Goal: Find specific page/section: Find specific page/section

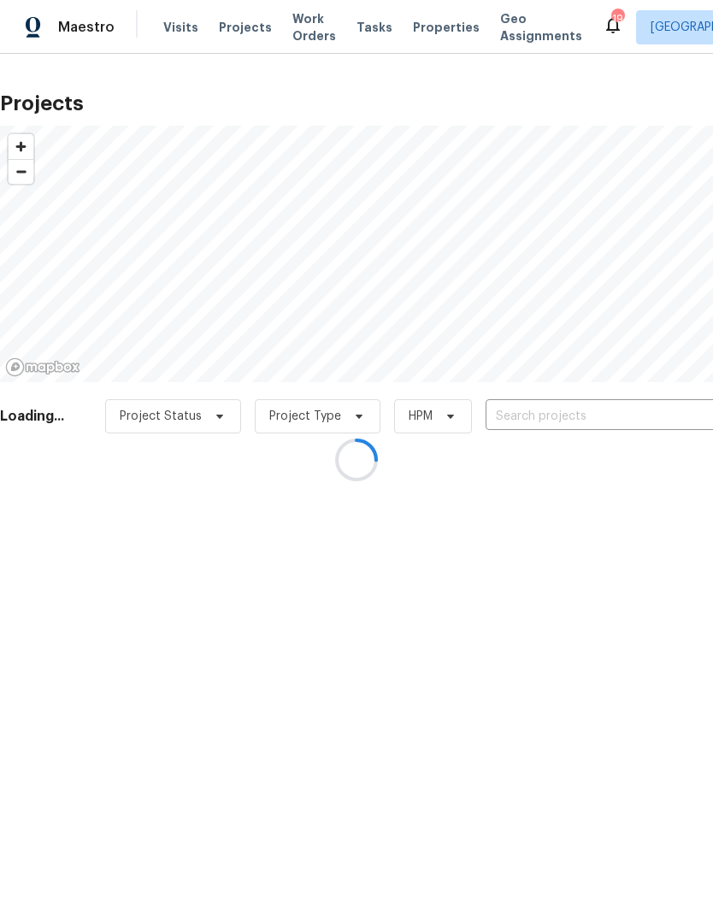
click at [441, 27] on div at bounding box center [356, 459] width 713 height 919
click at [440, 28] on div at bounding box center [356, 459] width 713 height 919
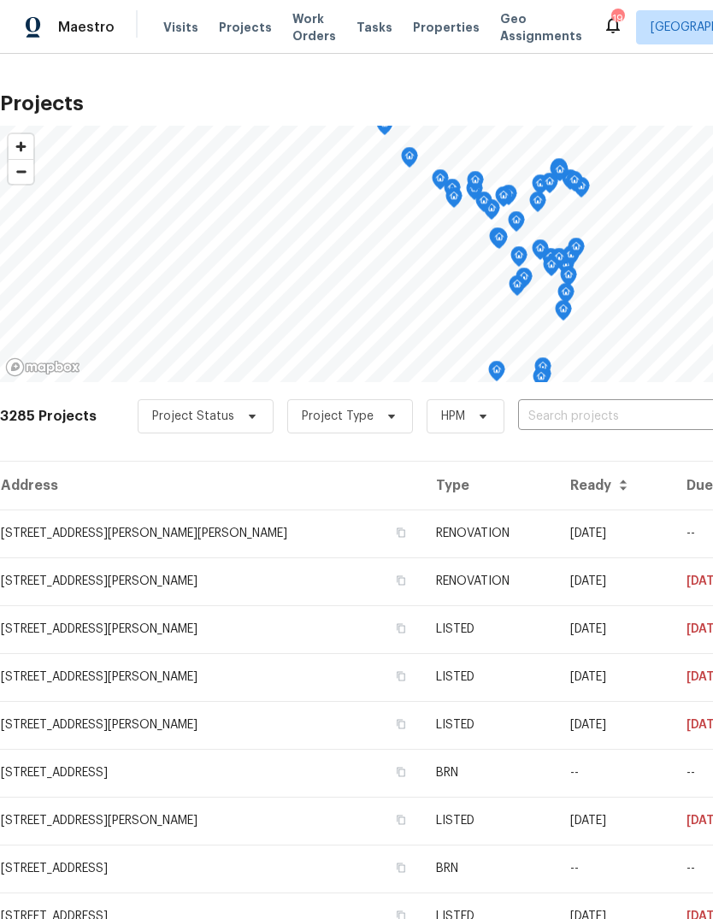
click at [247, 34] on span "Projects" at bounding box center [245, 27] width 53 height 17
click at [627, 416] on input "text" at bounding box center [616, 416] width 196 height 26
type input "2"
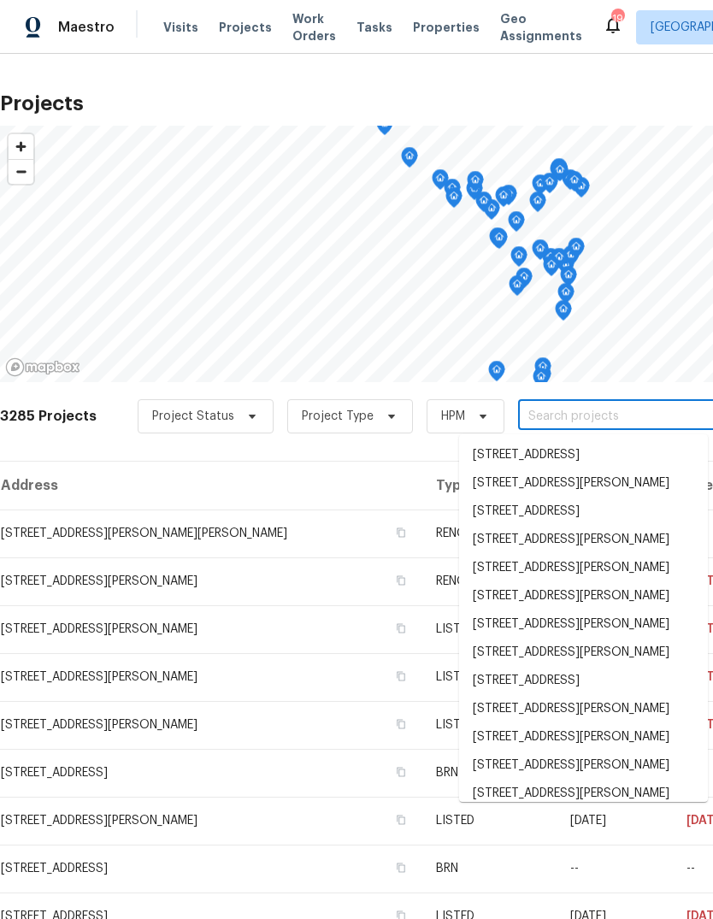
click at [430, 27] on span "Properties" at bounding box center [446, 27] width 67 height 17
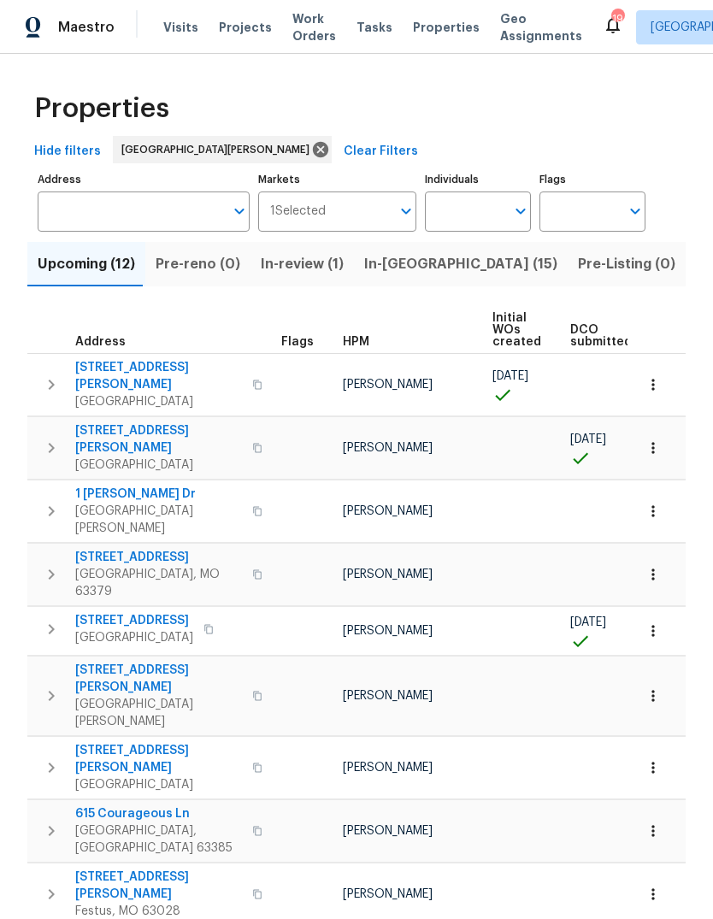
click at [418, 267] on span "In-[GEOGRAPHIC_DATA] (15)" at bounding box center [460, 264] width 193 height 24
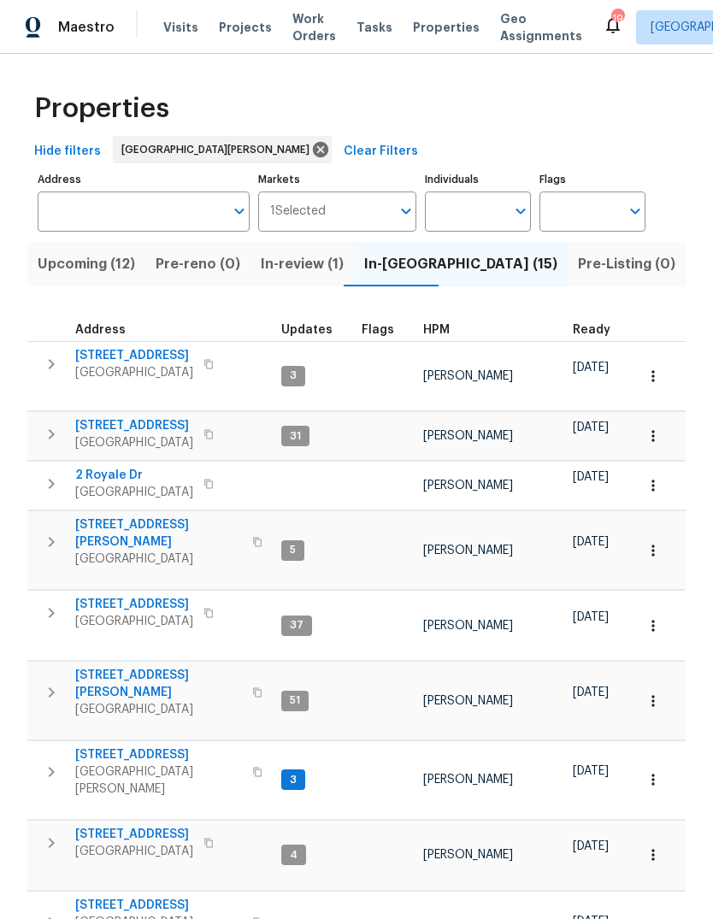
click at [439, 336] on span "HPM" at bounding box center [436, 330] width 26 height 12
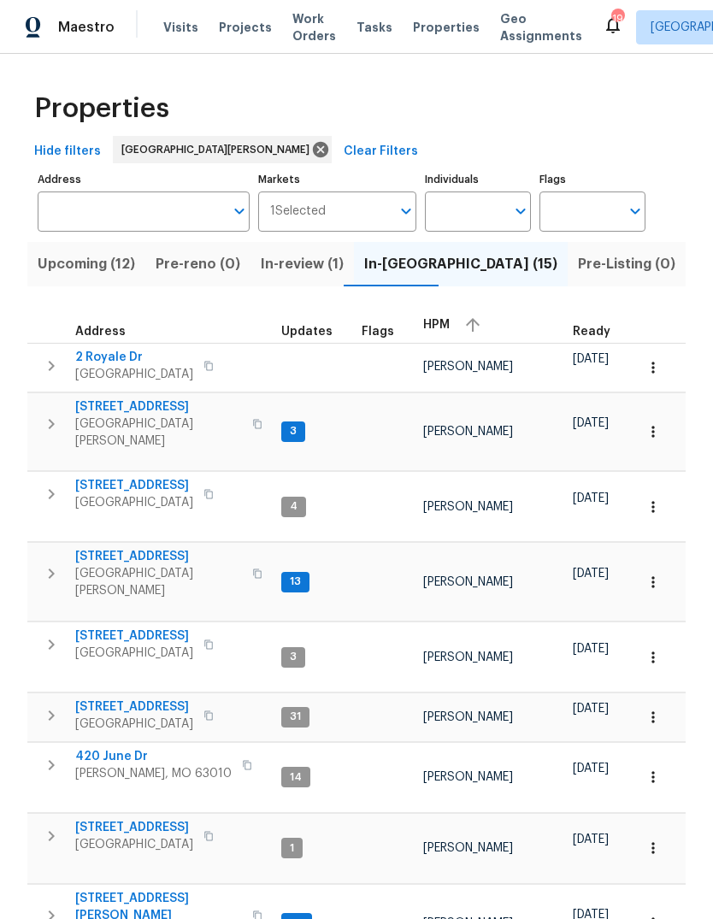
click at [438, 329] on span "HPM" at bounding box center [436, 325] width 26 height 12
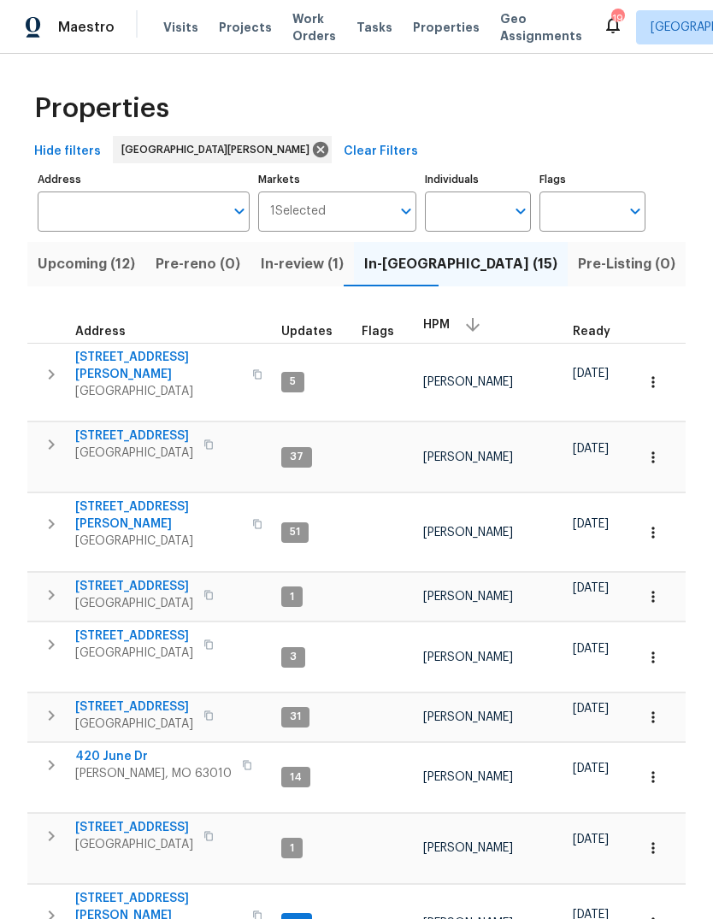
click at [156, 532] on span "[GEOGRAPHIC_DATA]" at bounding box center [158, 540] width 167 height 17
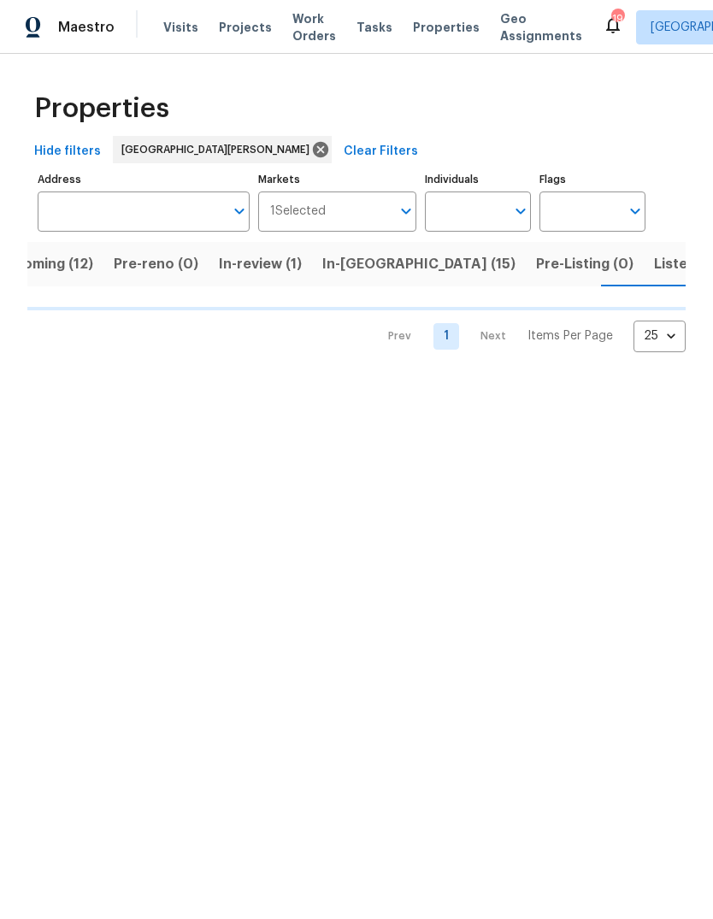
scroll to position [0, 43]
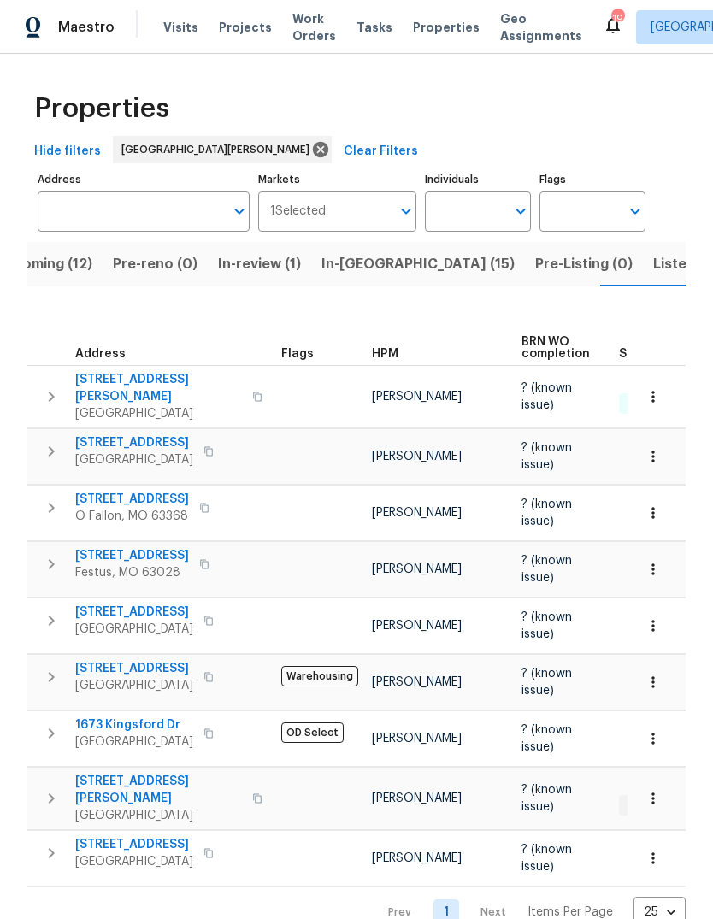
click at [69, 268] on span "Upcoming (12)" at bounding box center [43, 264] width 97 height 24
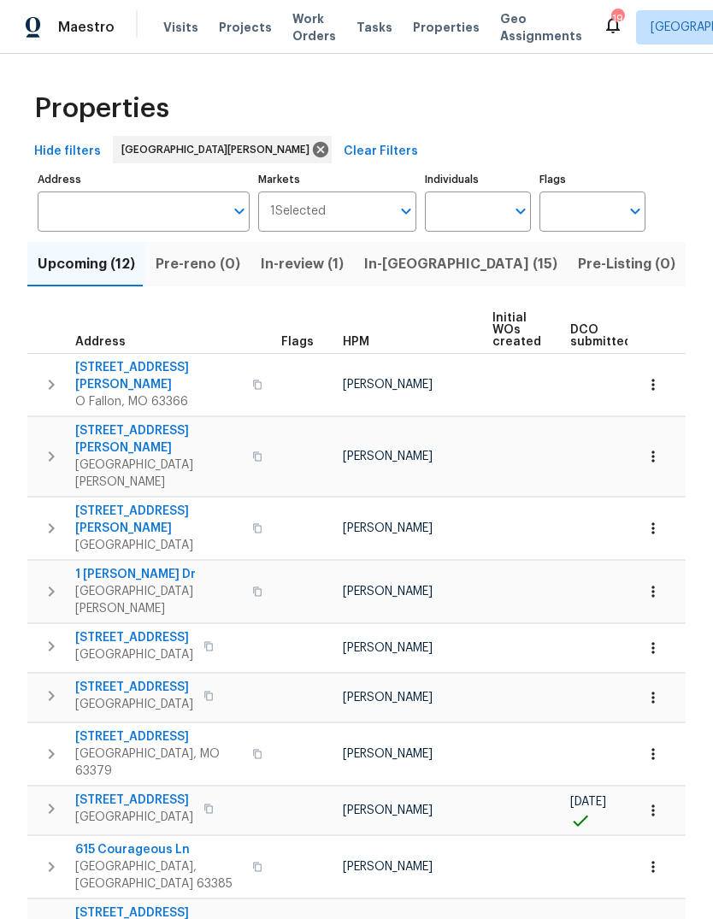
click at [419, 276] on span "In-[GEOGRAPHIC_DATA] (15)" at bounding box center [460, 264] width 193 height 24
